Goal: Task Accomplishment & Management: Manage account settings

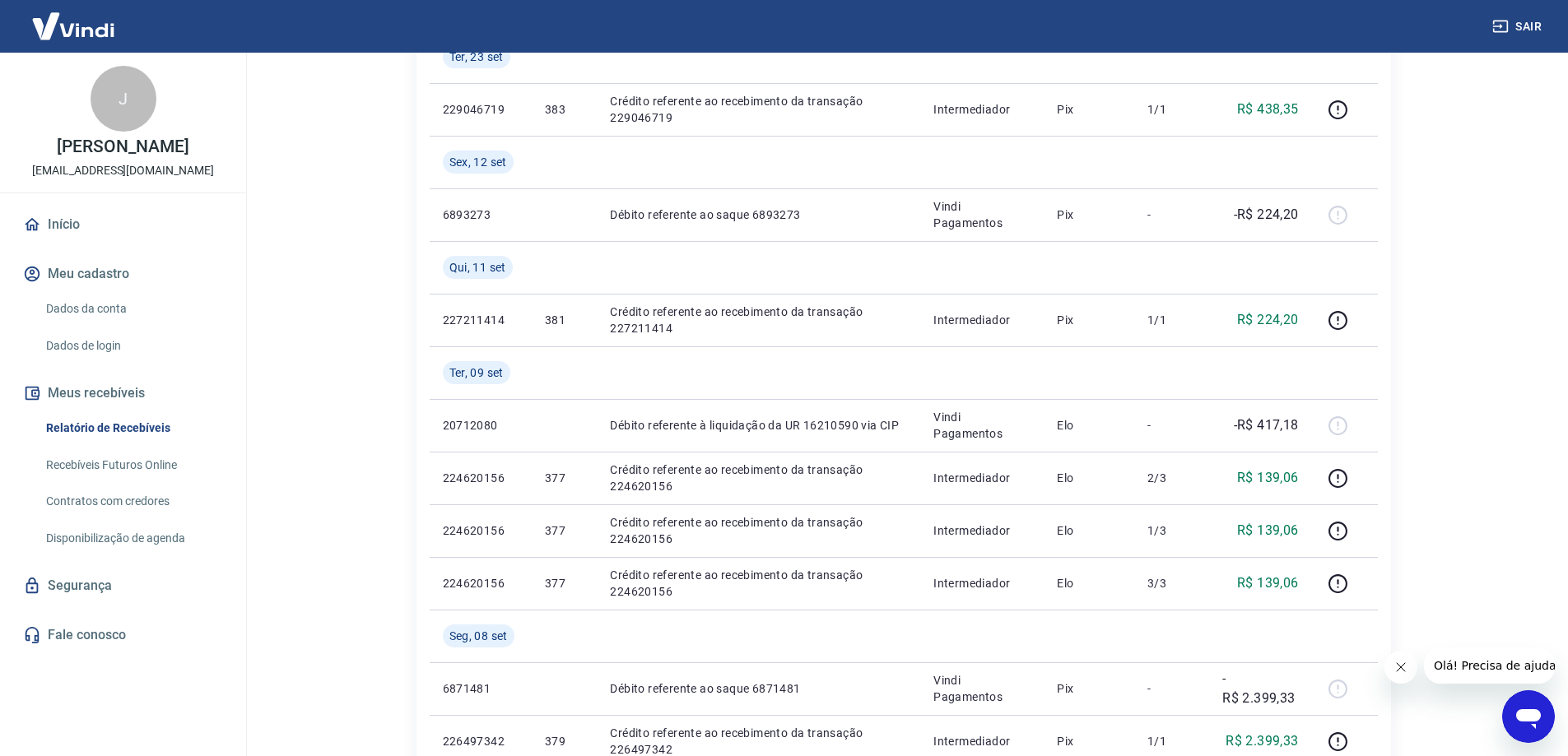
scroll to position [494, 0]
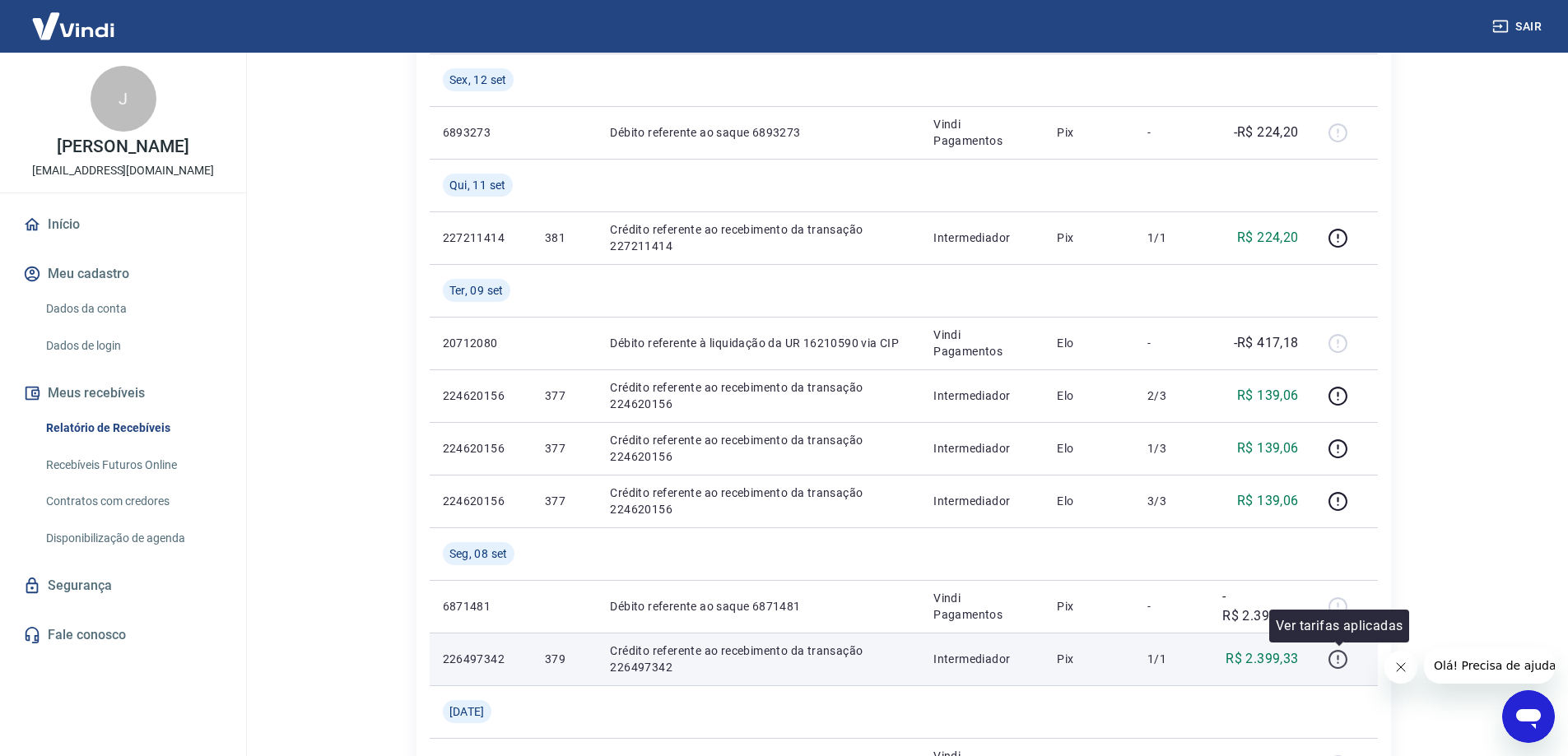
click at [1339, 656] on icon "button" at bounding box center [1338, 657] width 2 height 5
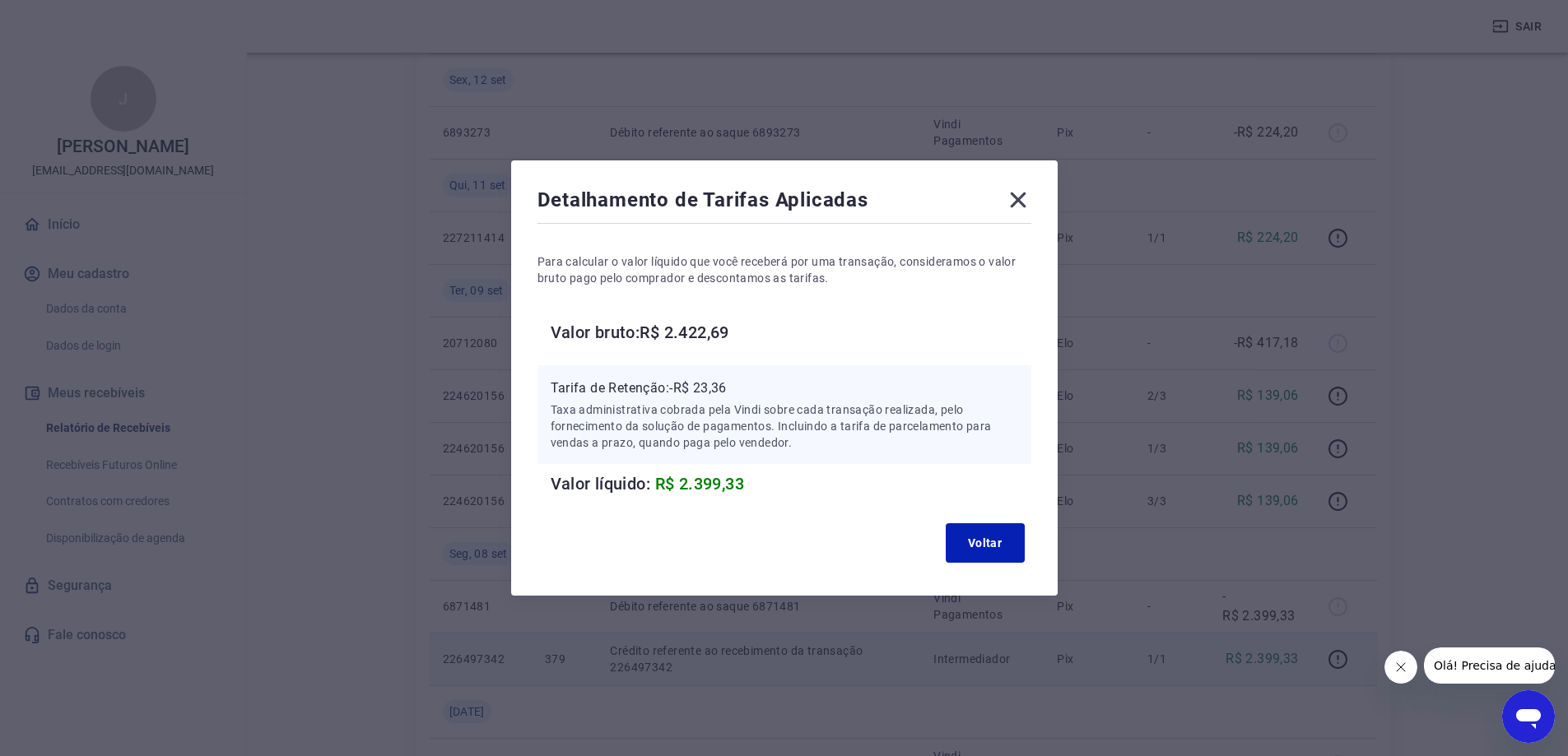
click at [1019, 196] on icon at bounding box center [1017, 200] width 16 height 16
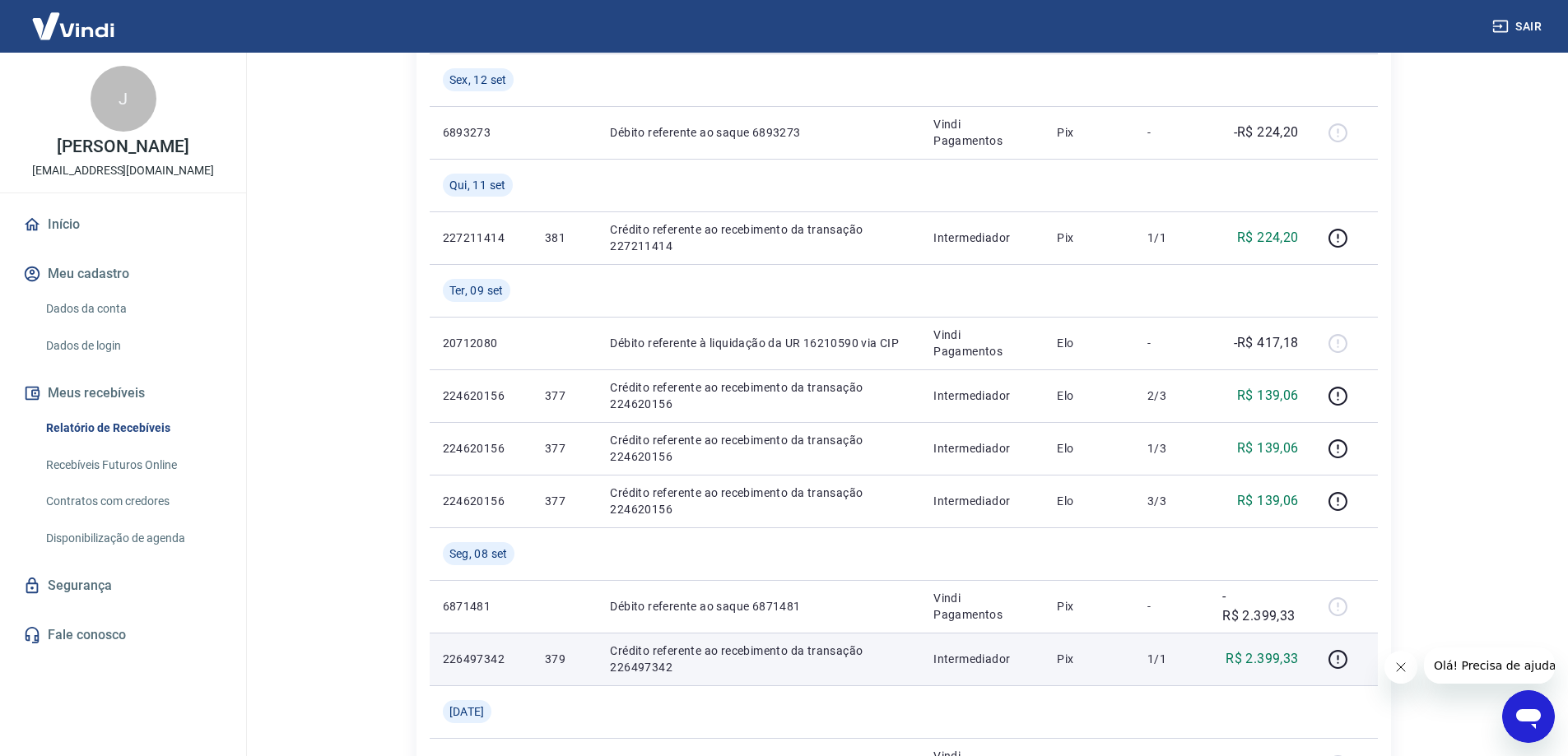
scroll to position [411, 0]
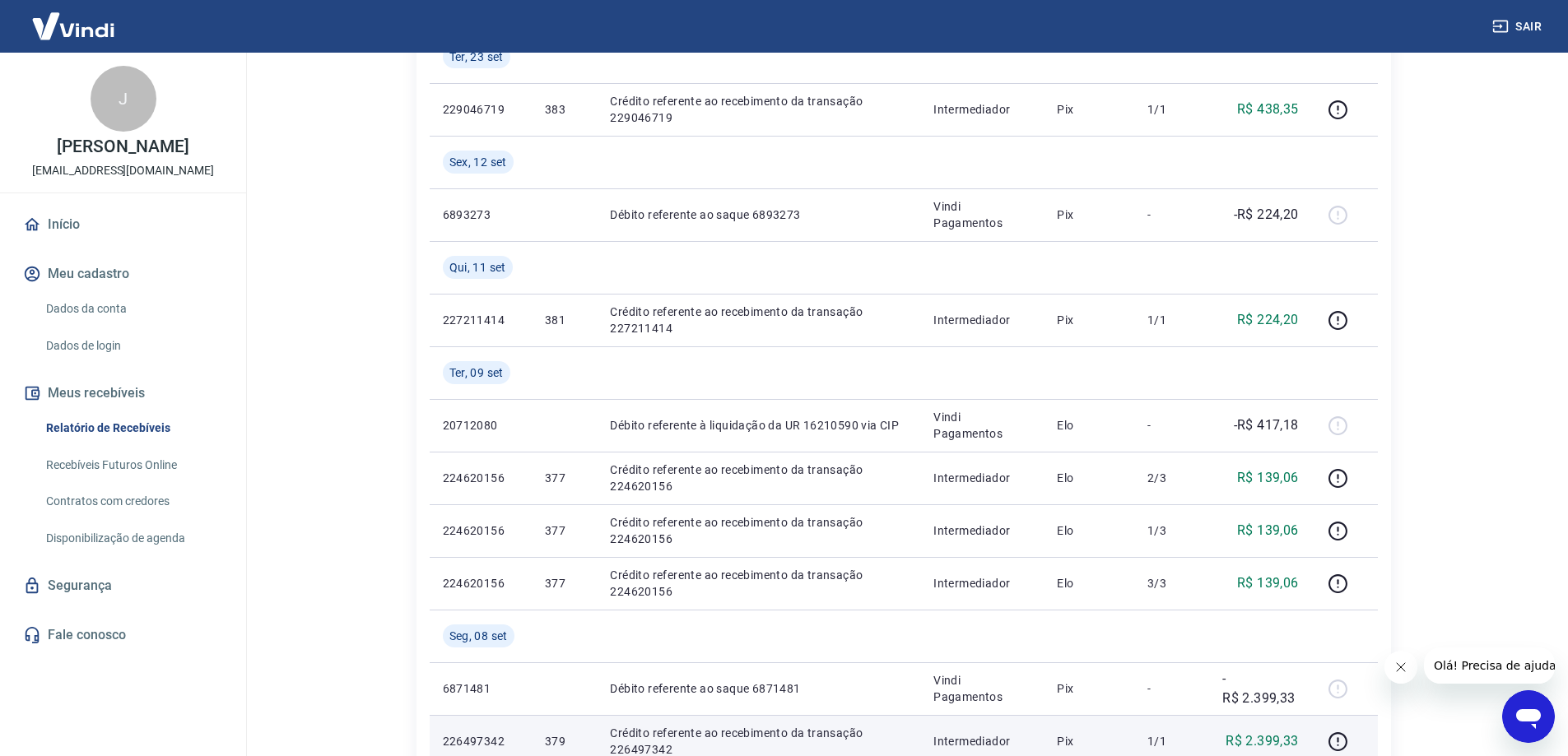
click at [56, 225] on link "Início" at bounding box center [123, 225] width 206 height 36
